Goal: Task Accomplishment & Management: Manage account settings

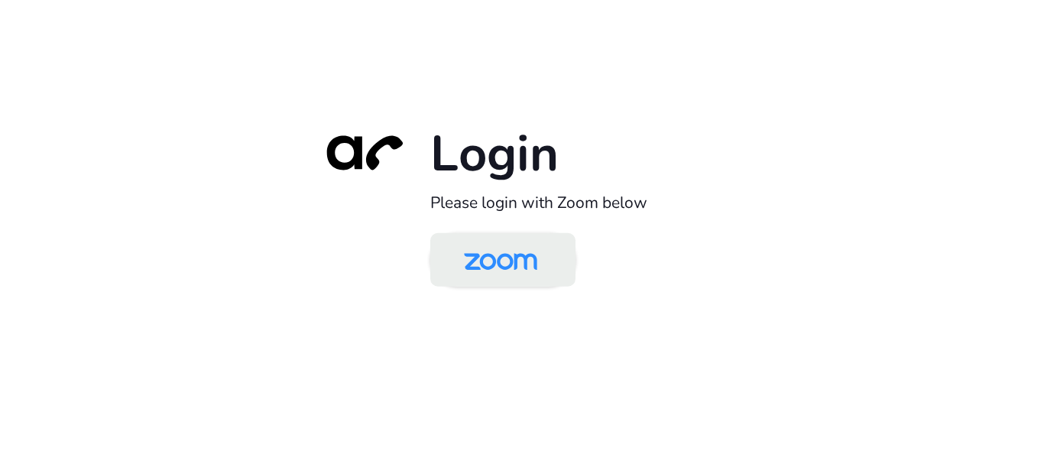
click at [488, 258] on img at bounding box center [500, 261] width 105 height 50
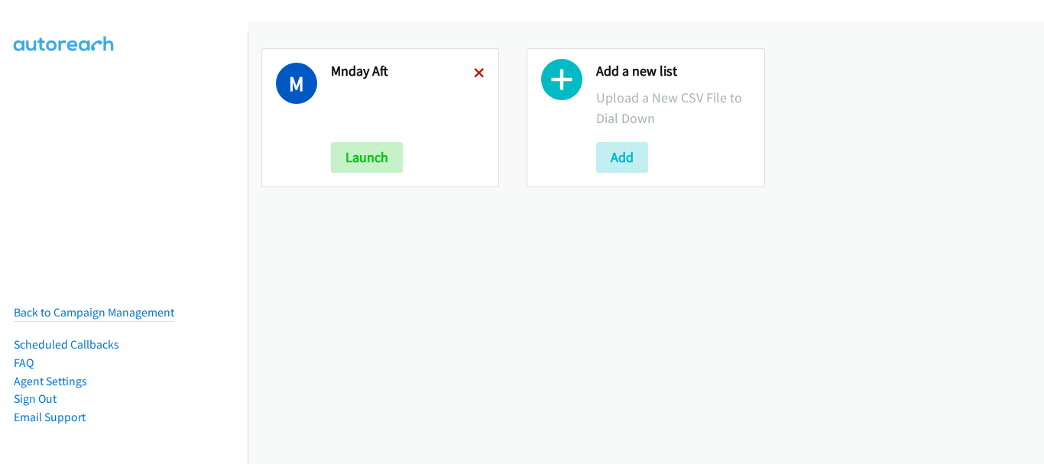
click at [476, 73] on icon at bounding box center [479, 74] width 11 height 11
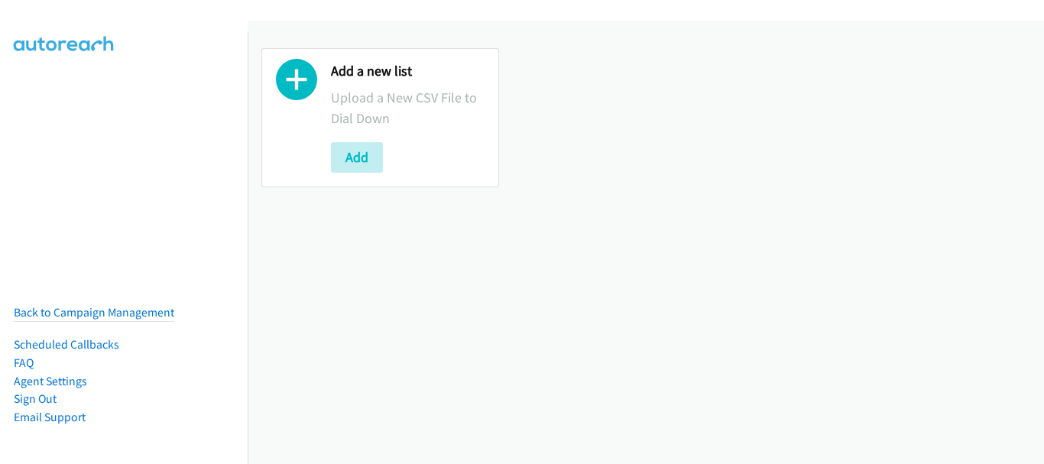
click at [380, 160] on button "Add" at bounding box center [357, 157] width 52 height 31
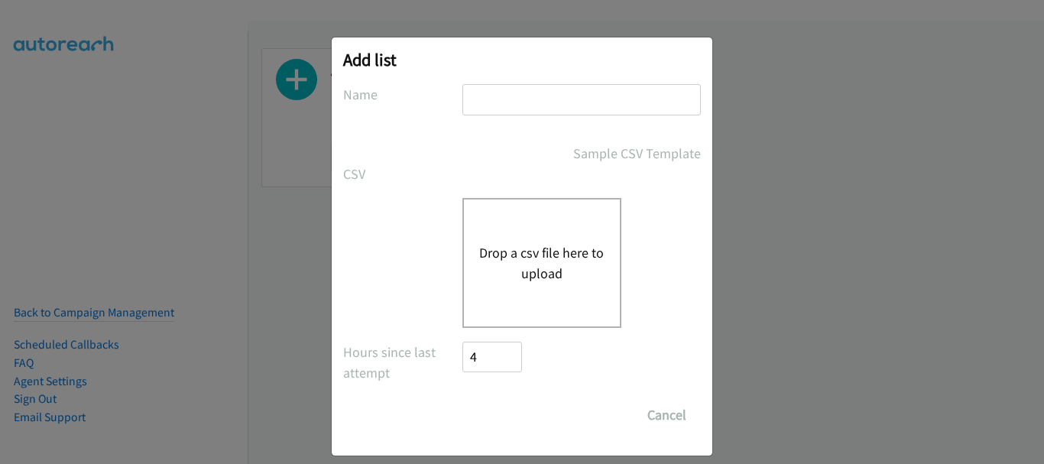
click at [514, 88] on input "text" at bounding box center [581, 99] width 238 height 31
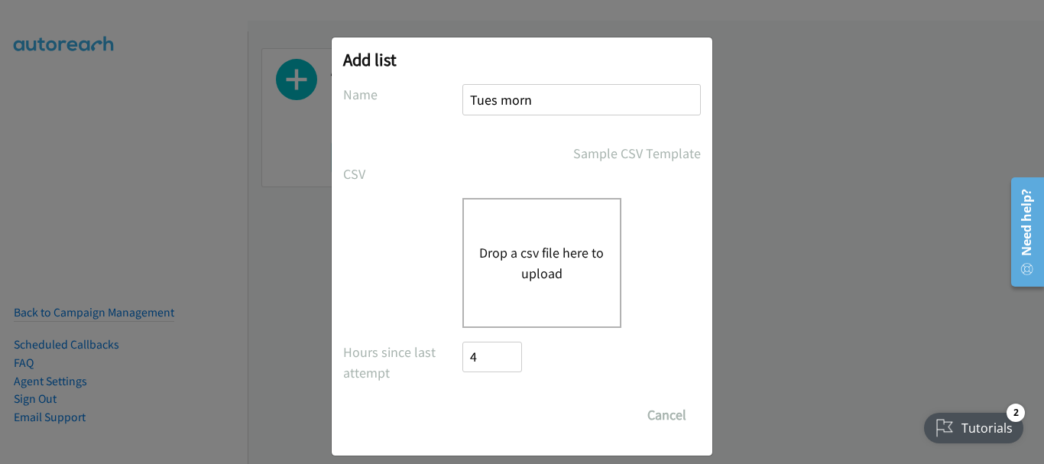
type input "Tues morn"
click at [520, 242] on button "Drop a csv file here to upload" at bounding box center [541, 262] width 125 height 41
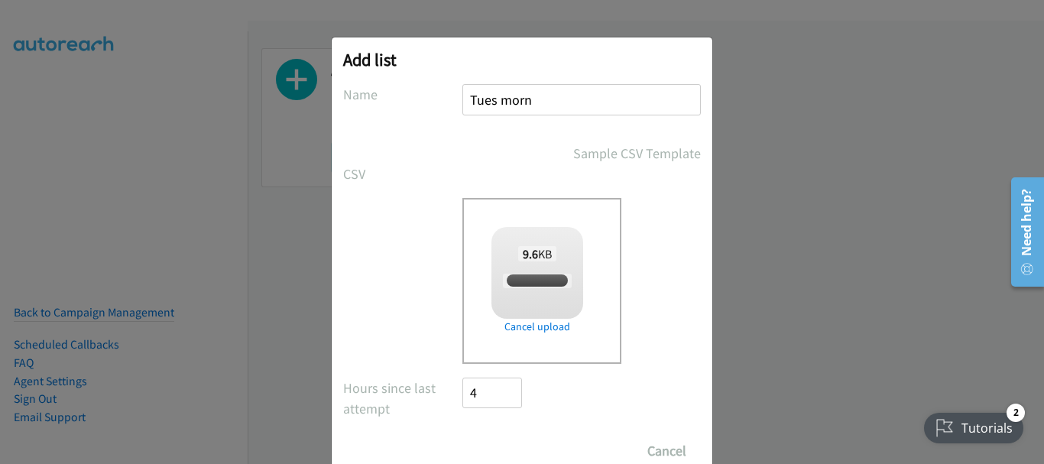
checkbox input "true"
click at [491, 445] on input "Save List" at bounding box center [502, 451] width 80 height 31
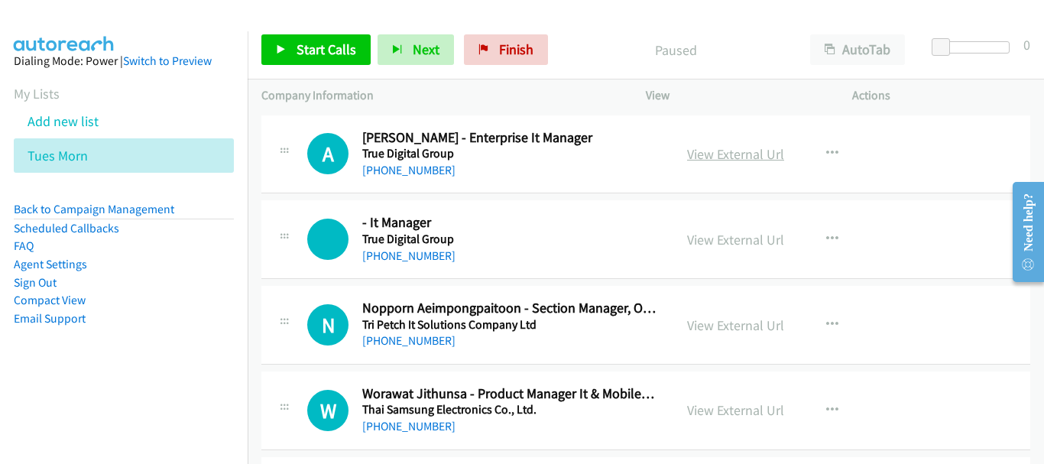
click at [733, 146] on link "View External Url" at bounding box center [735, 154] width 97 height 18
